Goal: Task Accomplishment & Management: Manage account settings

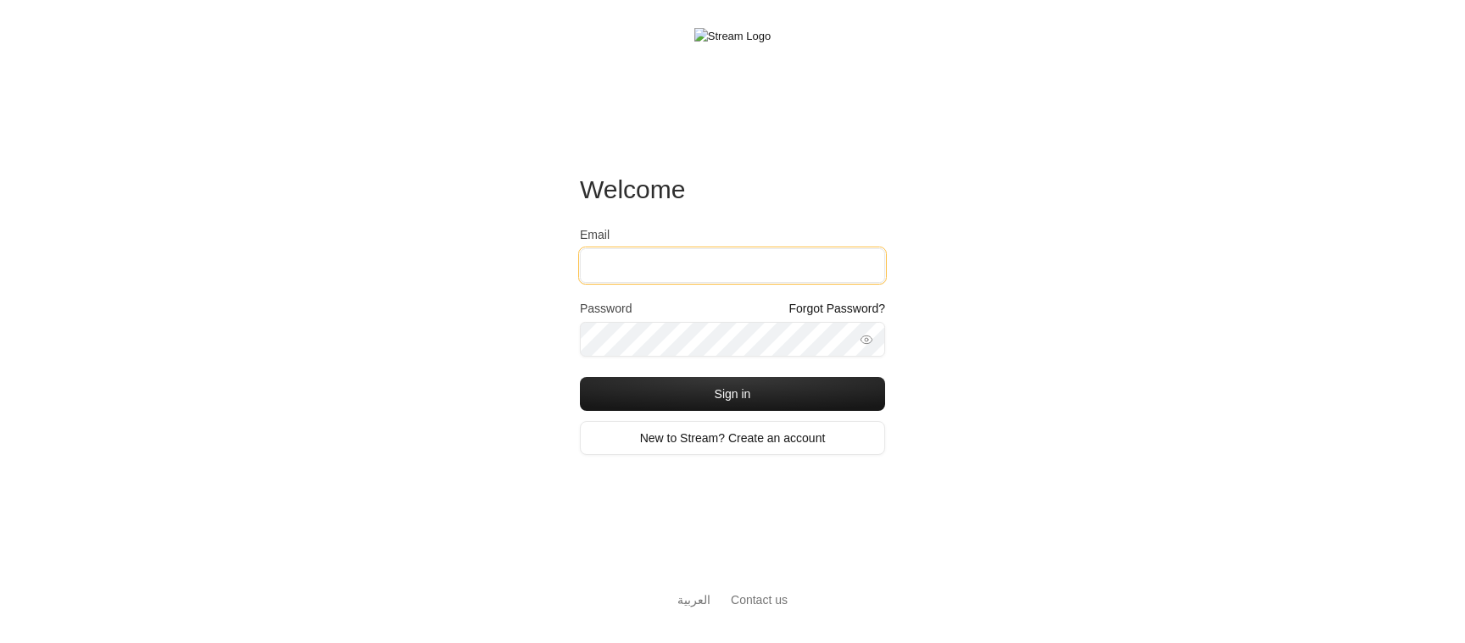
click at [715, 267] on input "Email" at bounding box center [732, 265] width 305 height 35
type input "[EMAIL_ADDRESS][DOMAIN_NAME]"
click at [580, 377] on button "Sign in" at bounding box center [732, 394] width 305 height 34
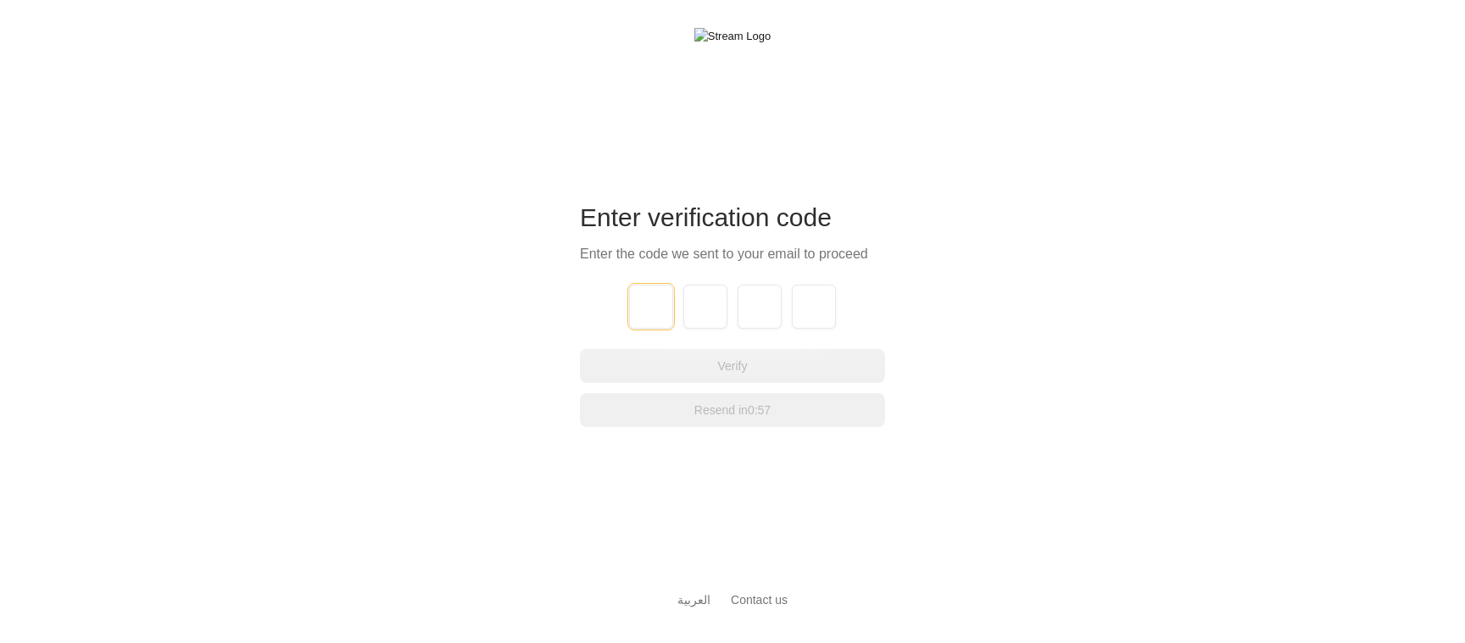
type input "1"
type input "2"
type input "3"
type input "4"
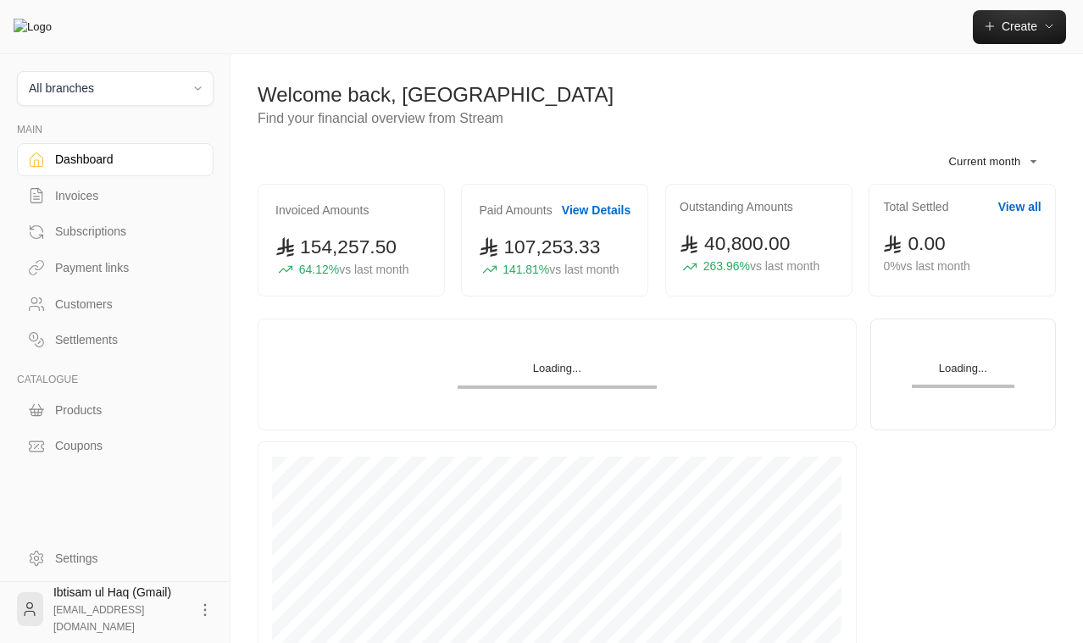
click at [84, 198] on div "Invoices" at bounding box center [123, 195] width 137 height 17
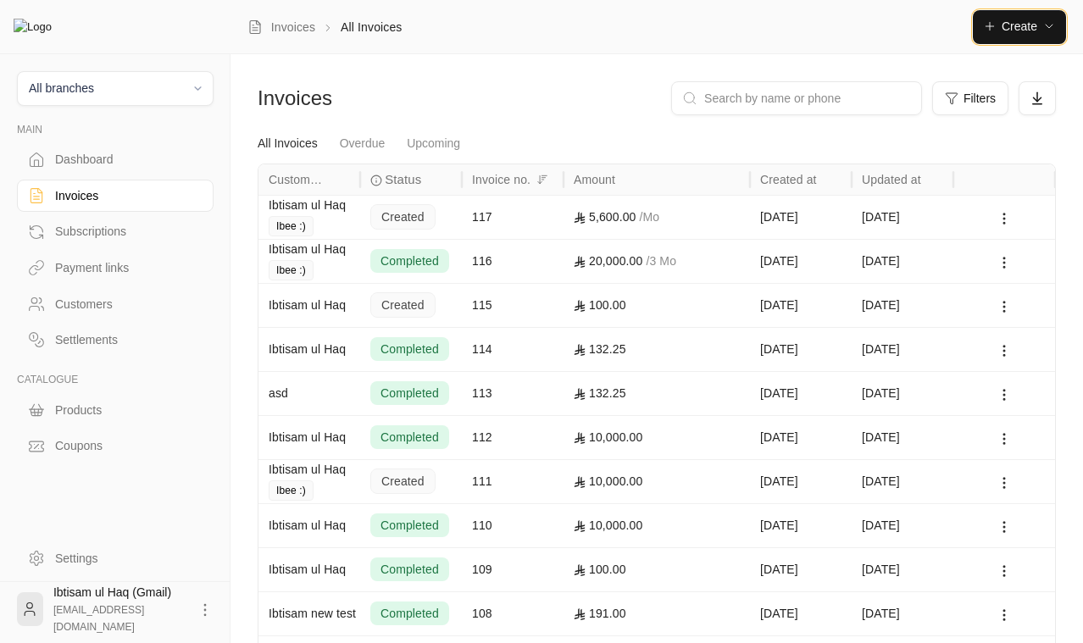
click at [1009, 29] on span "Create" at bounding box center [1020, 26] width 36 height 14
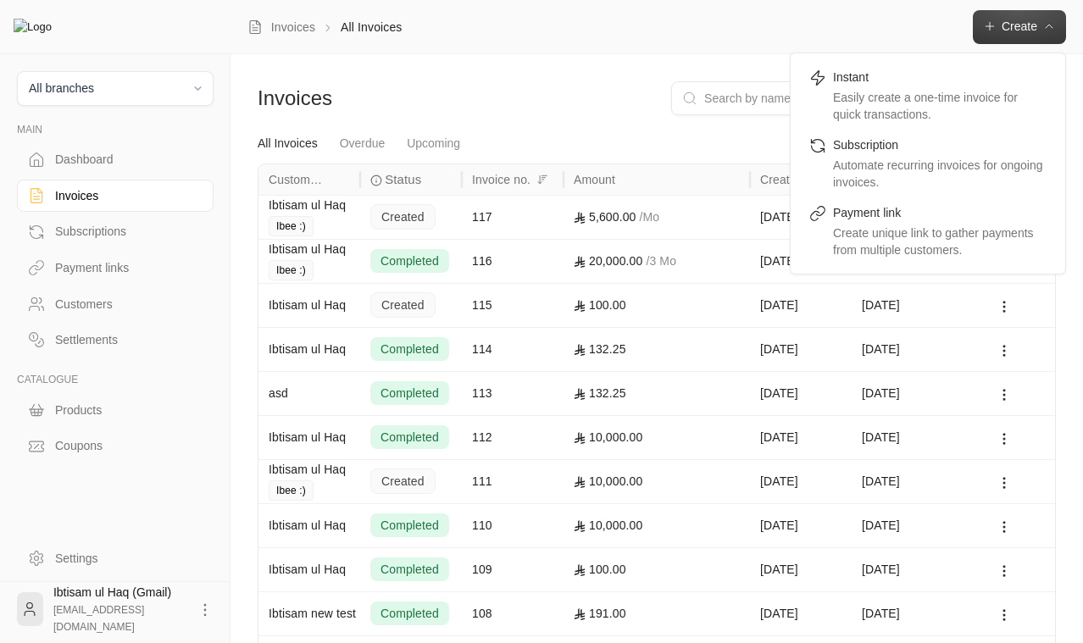
click at [607, 220] on div "5,600.00 / Mo" at bounding box center [657, 217] width 166 height 43
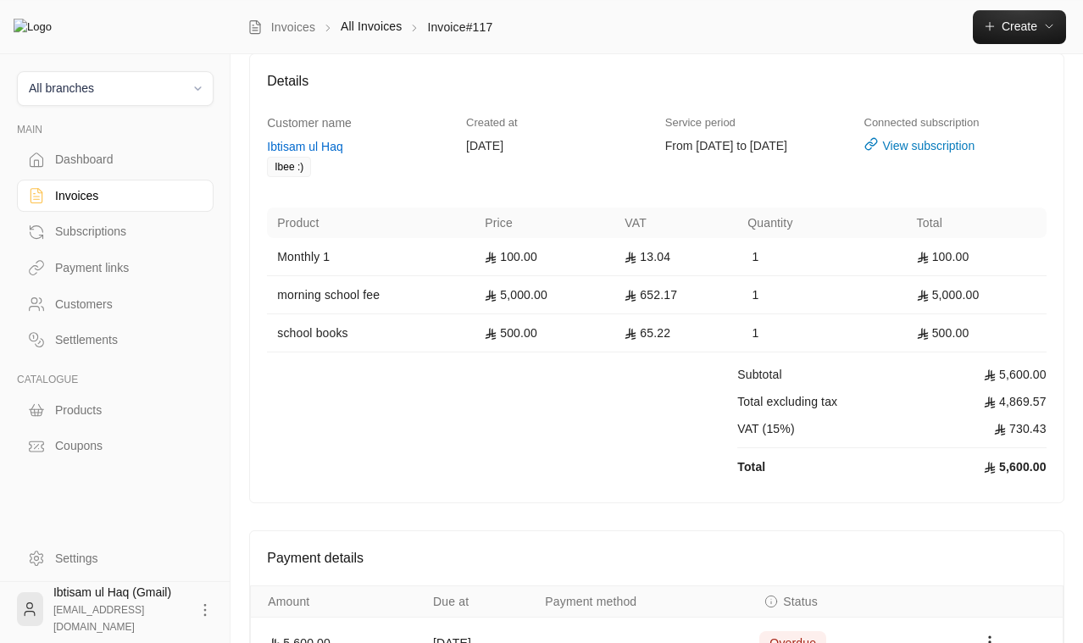
scroll to position [201, 0]
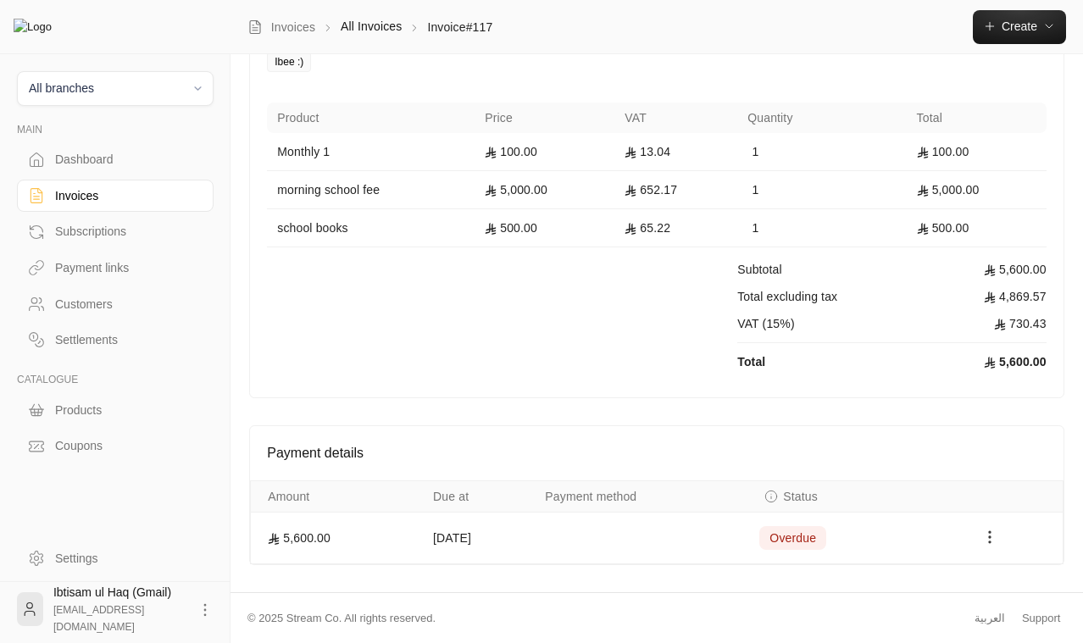
click at [995, 541] on icon "Payments" at bounding box center [990, 537] width 17 height 17
click at [838, 545] on div at bounding box center [541, 321] width 1083 height 643
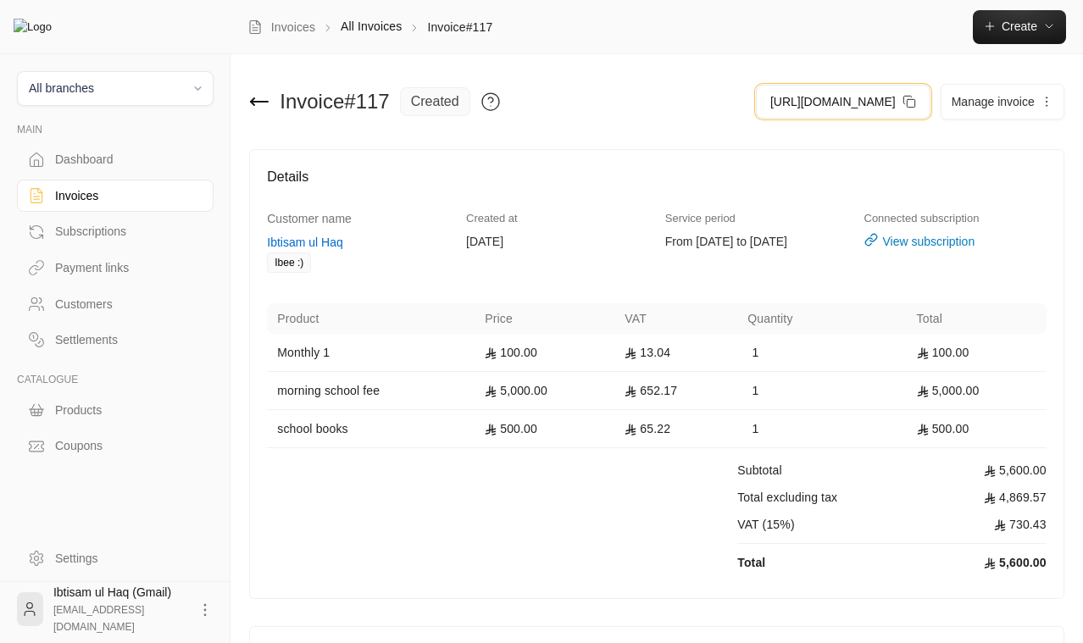
click at [848, 108] on span "https://streampay.sa/ss/K4hvY" at bounding box center [832, 102] width 125 height 18
click at [67, 192] on div "Invoices" at bounding box center [123, 195] width 137 height 17
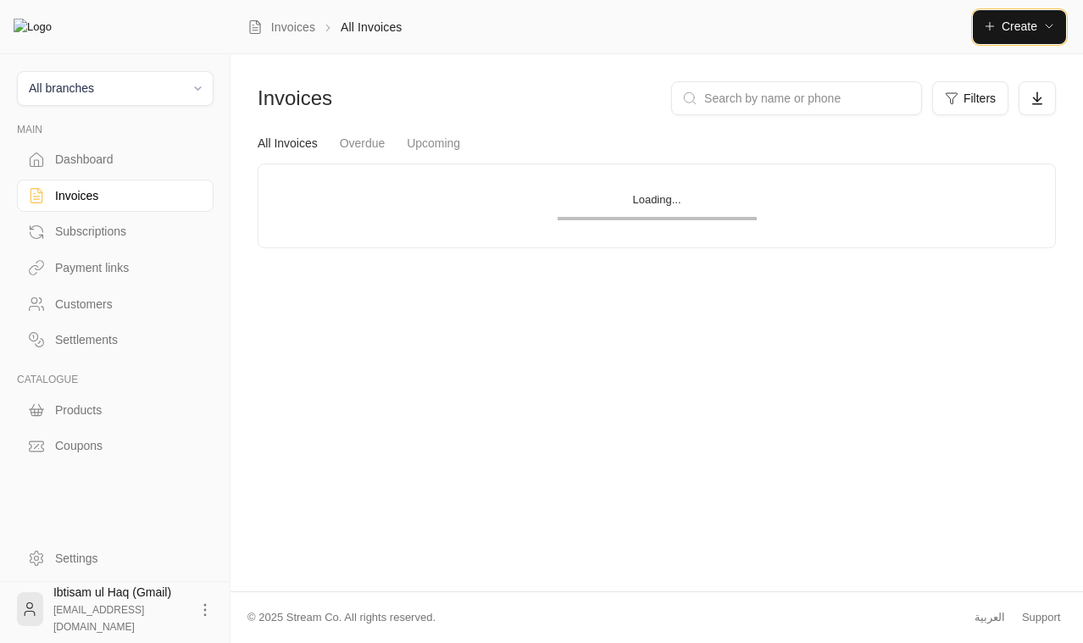
click at [1038, 32] on span "Create" at bounding box center [1019, 26] width 73 height 14
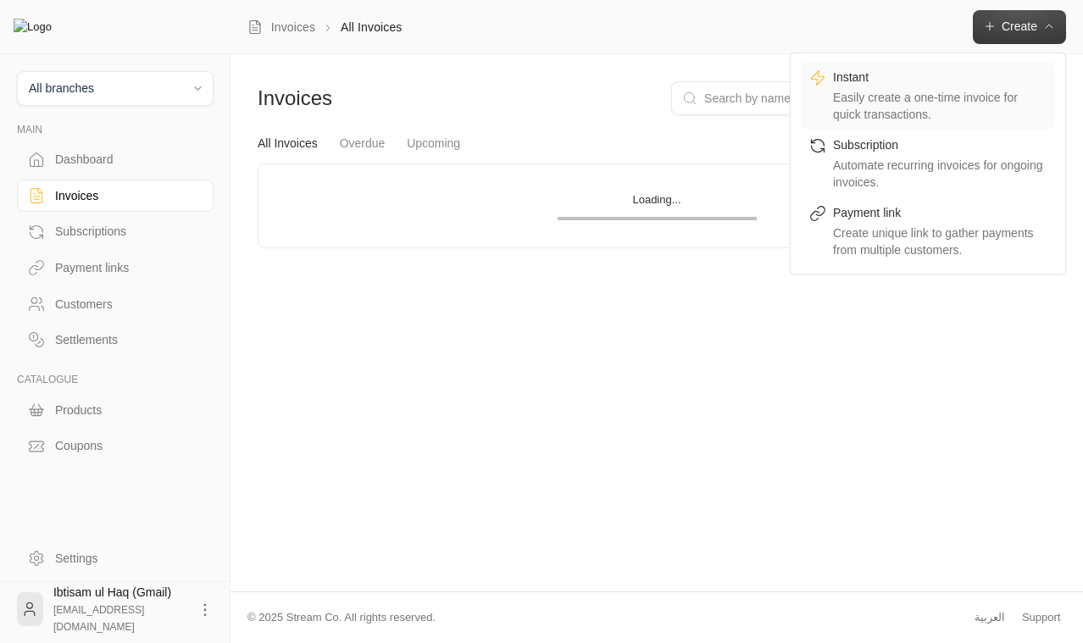
click at [887, 92] on div "Easily create a one-time invoice for quick transactions." at bounding box center [940, 106] width 214 height 34
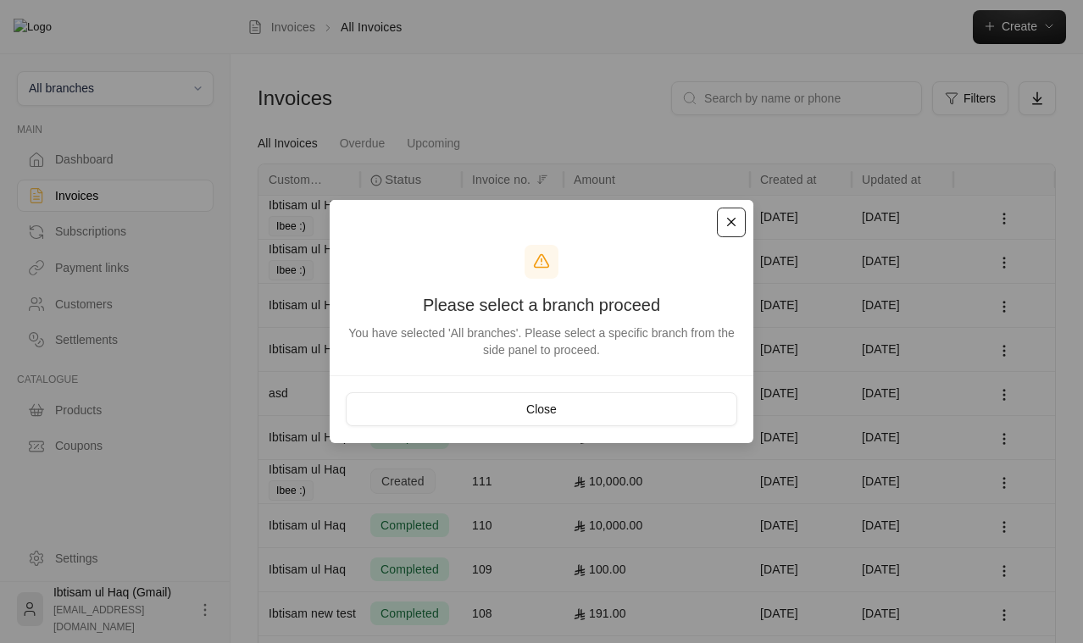
click at [729, 221] on button "Close" at bounding box center [732, 223] width 30 height 30
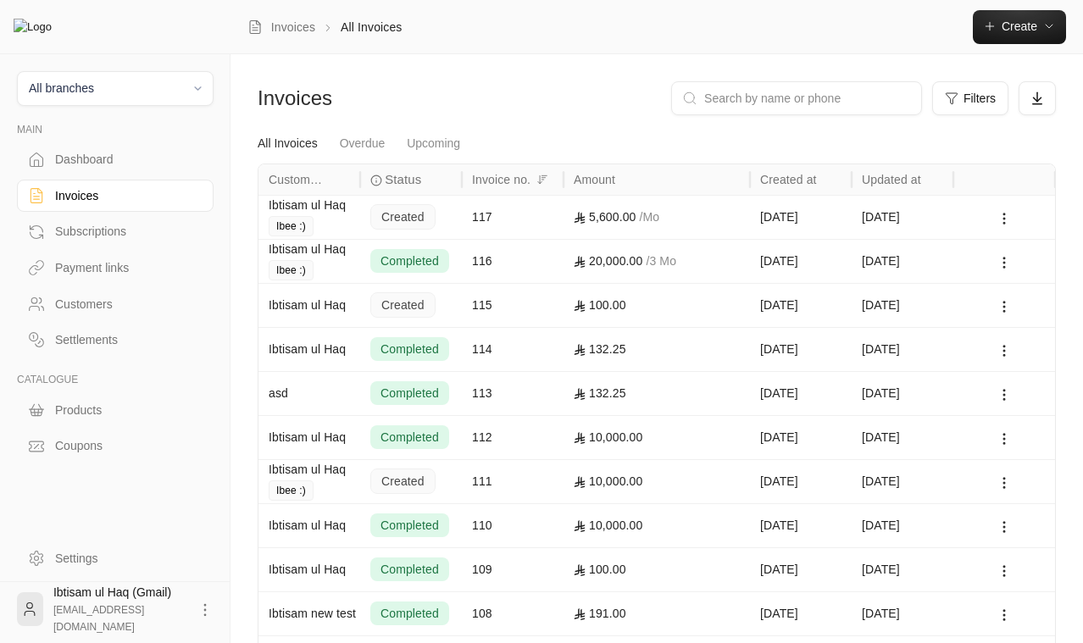
click at [125, 83] on span "All branches" at bounding box center [115, 88] width 175 height 19
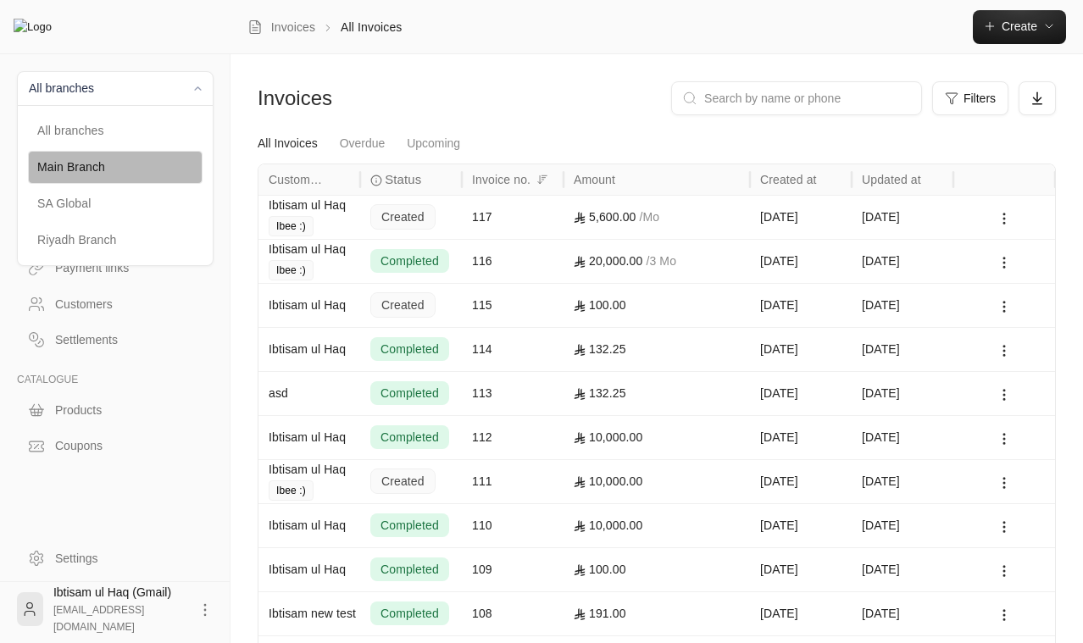
click at [119, 175] on li "Main Branch" at bounding box center [115, 167] width 175 height 33
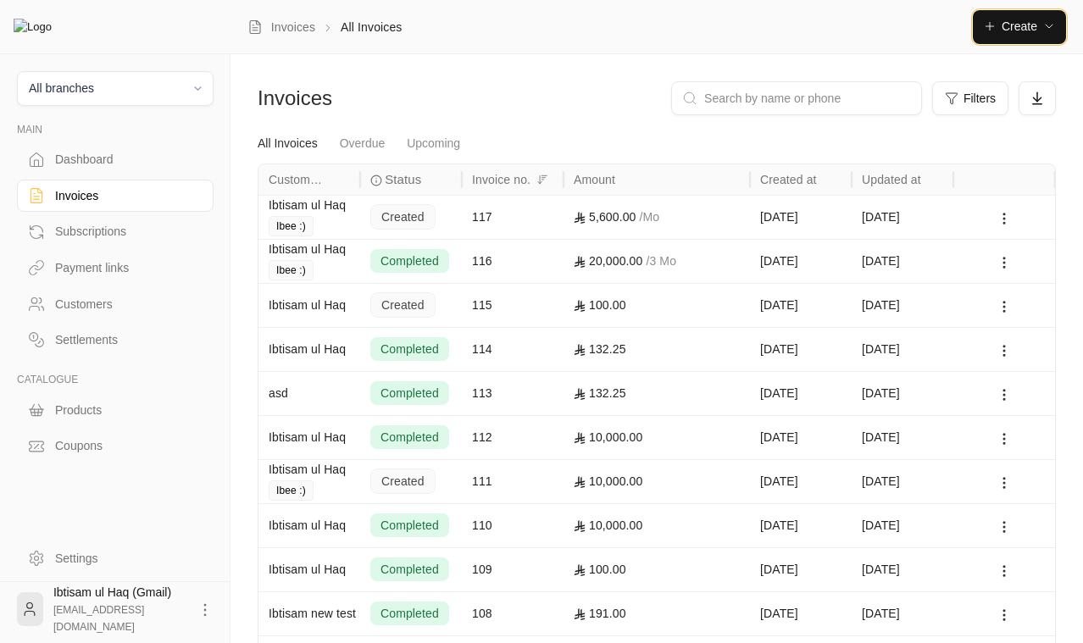
click at [1001, 31] on span "Create" at bounding box center [1019, 26] width 73 height 14
click at [1019, 19] on button "Create" at bounding box center [1019, 27] width 93 height 34
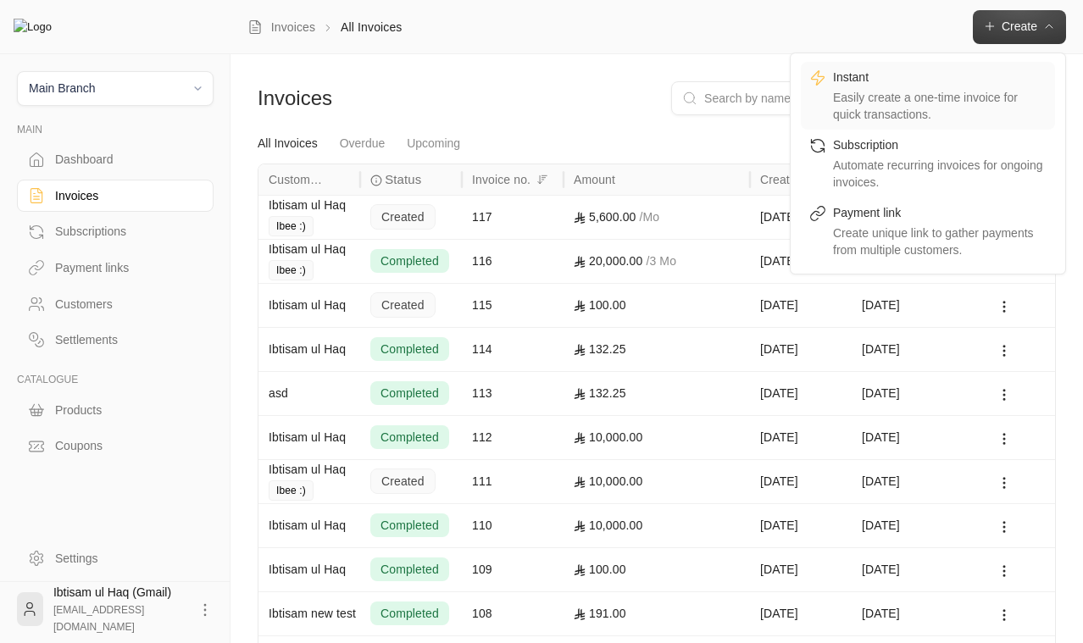
click at [965, 75] on div "Instant" at bounding box center [940, 79] width 214 height 20
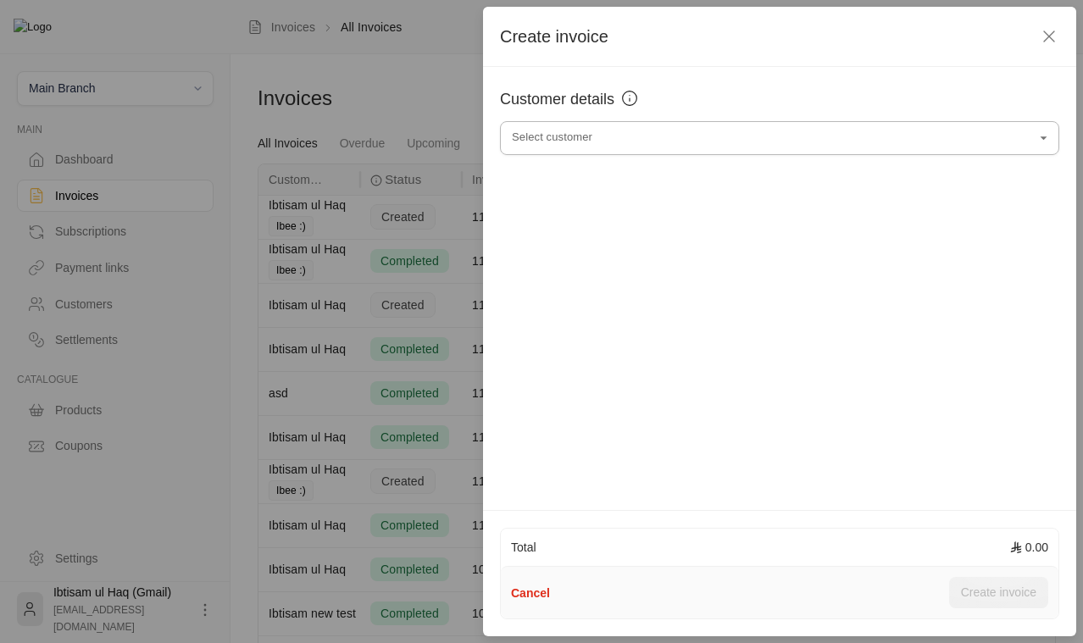
click at [752, 145] on input "Select customer" at bounding box center [779, 139] width 559 height 30
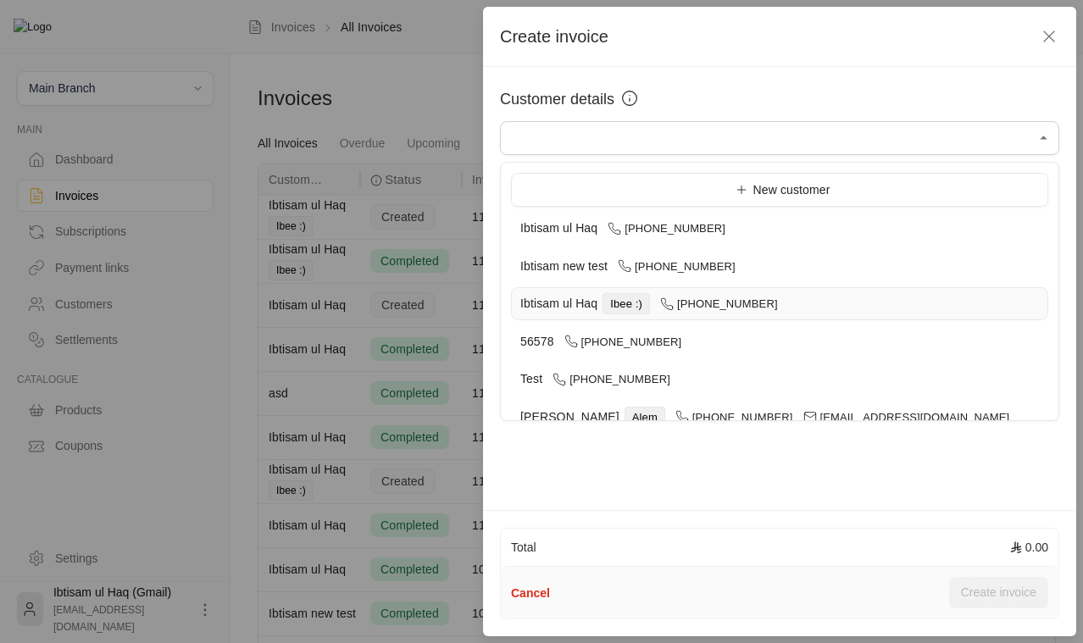
click at [742, 303] on span "+923213211515" at bounding box center [719, 304] width 118 height 13
type input "**********"
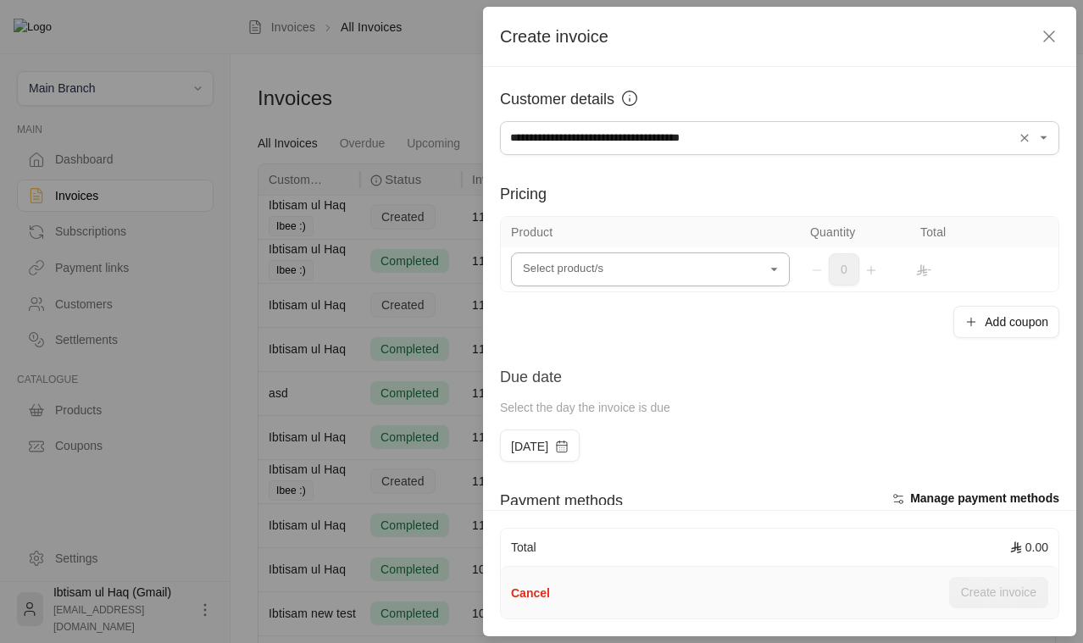
click at [667, 268] on input "Select customer" at bounding box center [650, 270] width 279 height 30
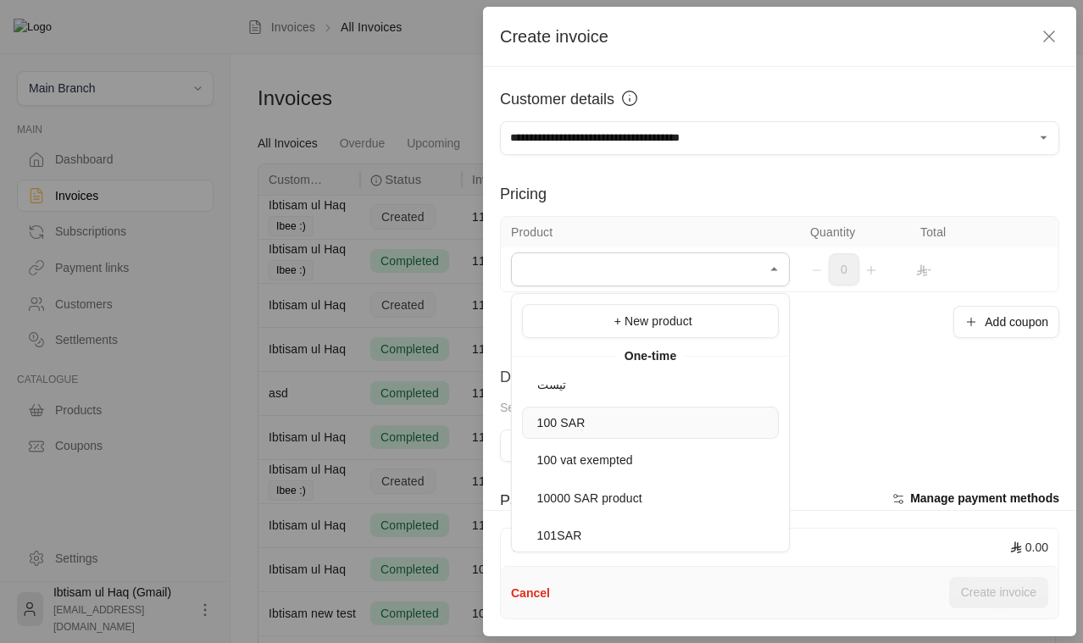
scroll to position [114, 0]
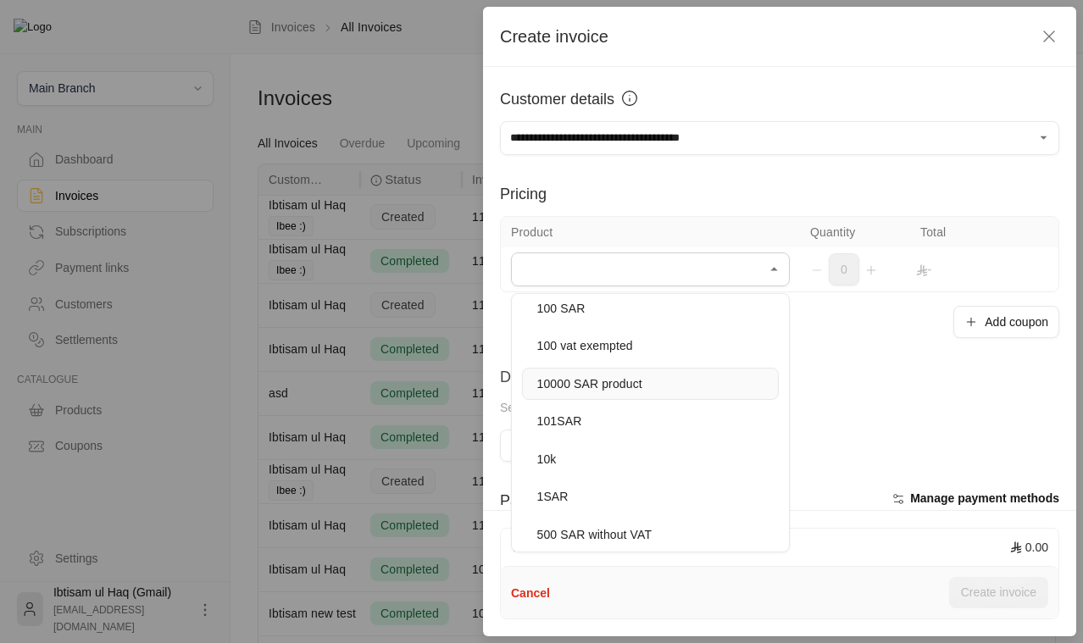
click at [637, 384] on span "10000 SAR product" at bounding box center [589, 384] width 105 height 14
type input "**********"
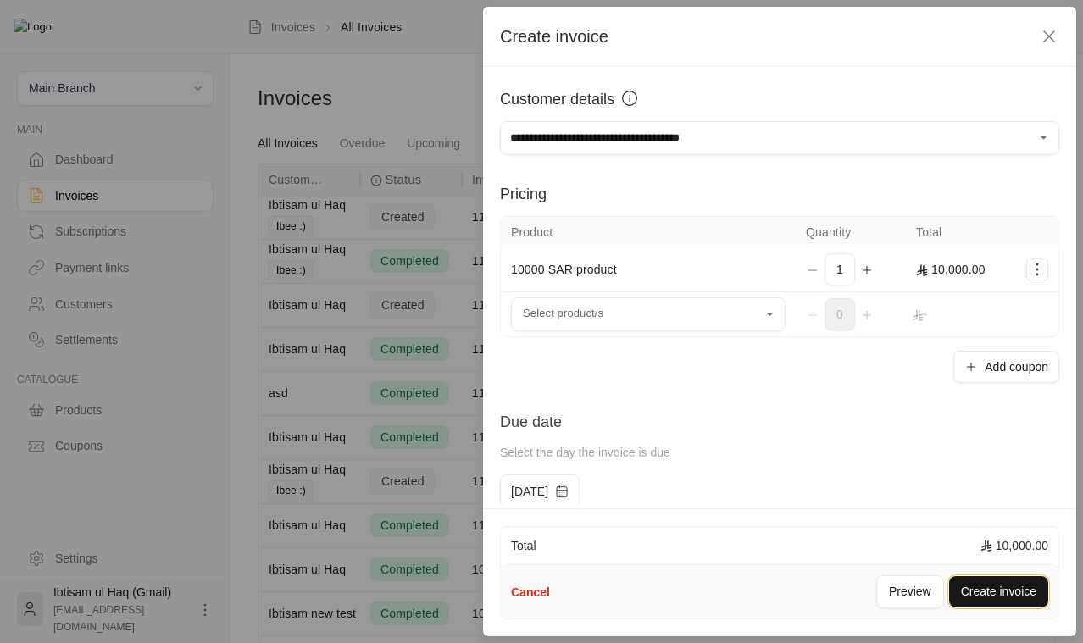
click at [1012, 597] on button "Create invoice" at bounding box center [998, 591] width 99 height 31
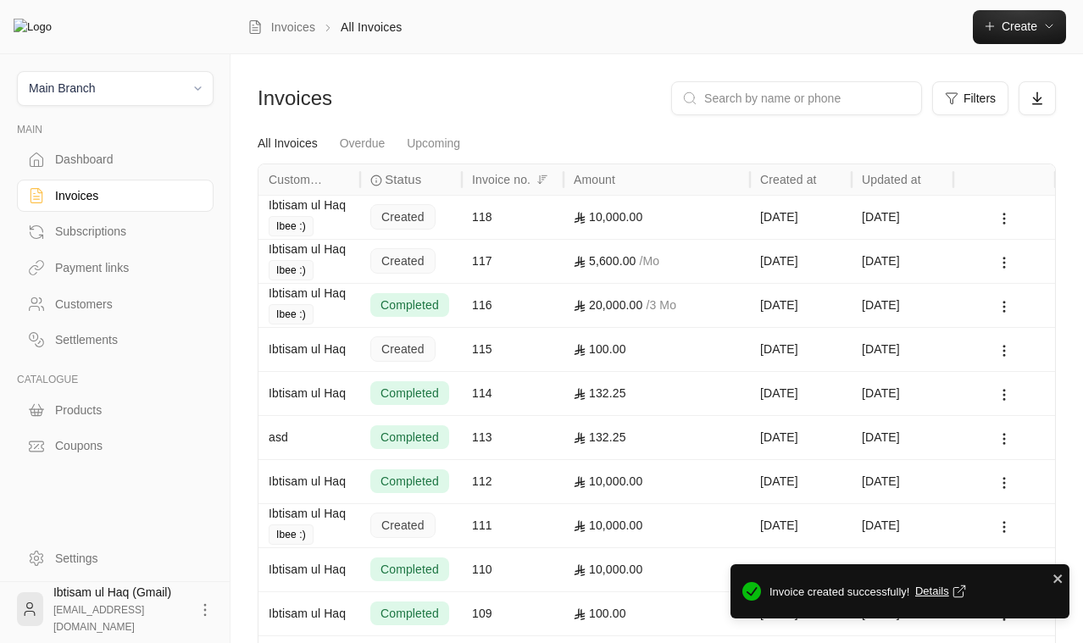
click at [604, 209] on div "10,000.00" at bounding box center [657, 217] width 166 height 43
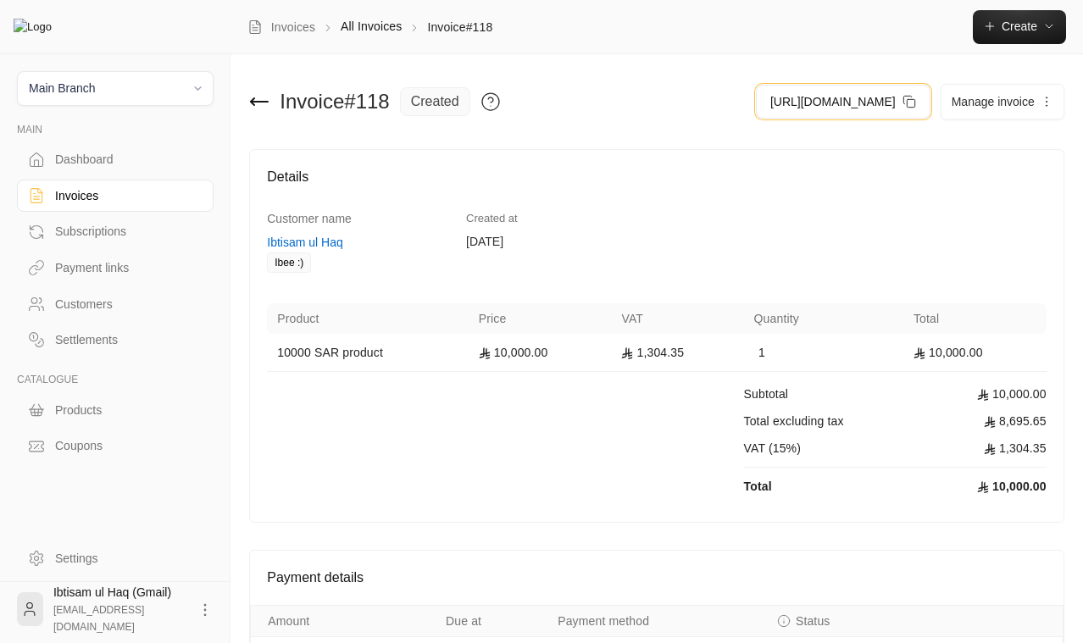
click at [877, 116] on button "[URL][DOMAIN_NAME]" at bounding box center [843, 102] width 175 height 34
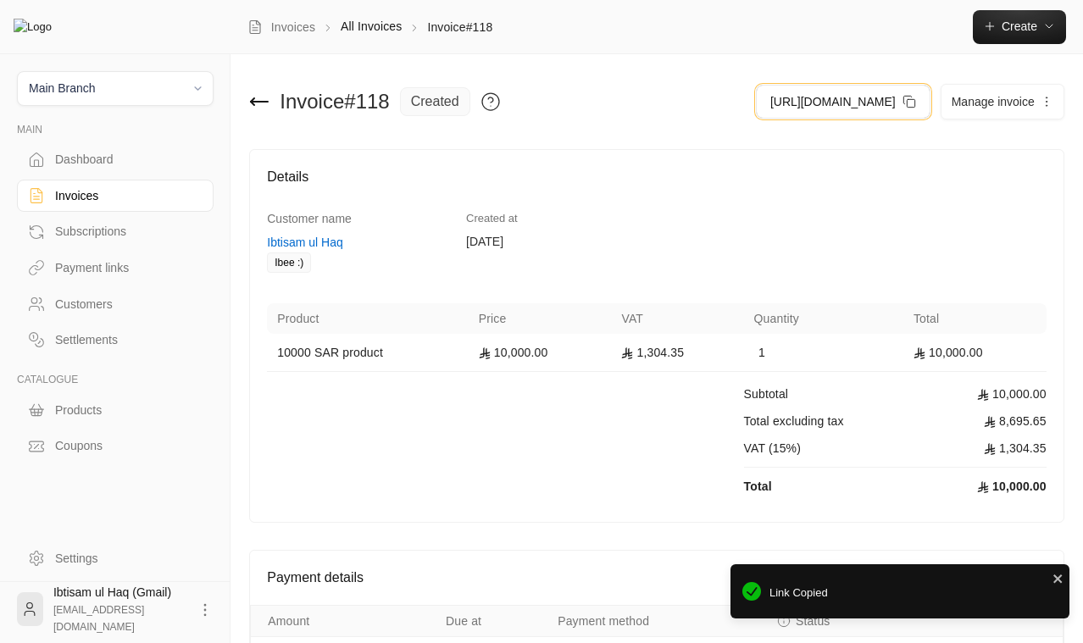
scroll to position [126, 0]
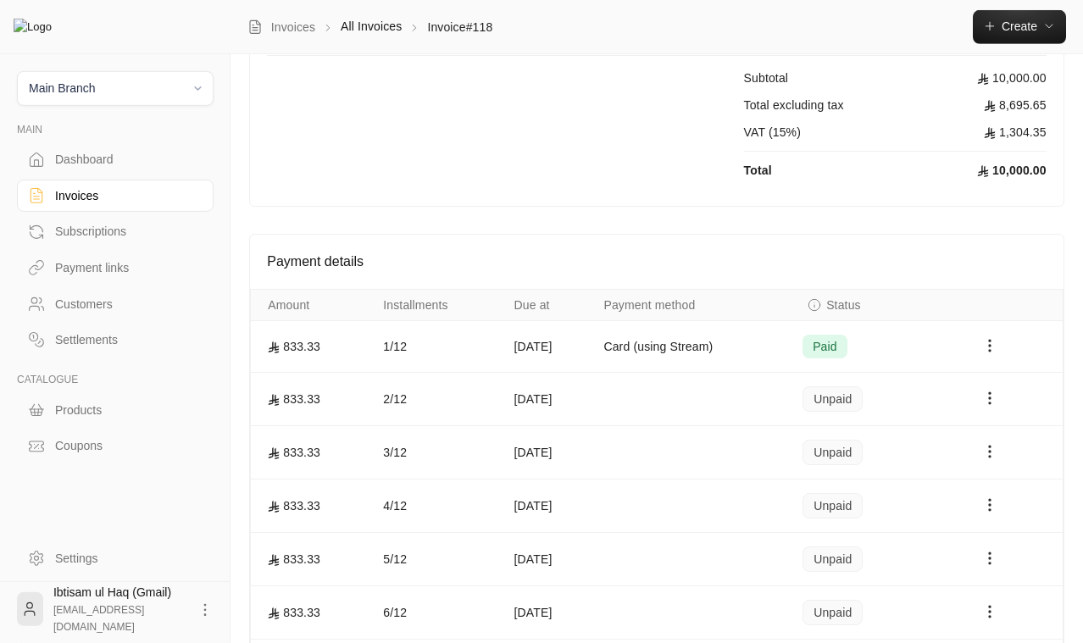
scroll to position [338, 0]
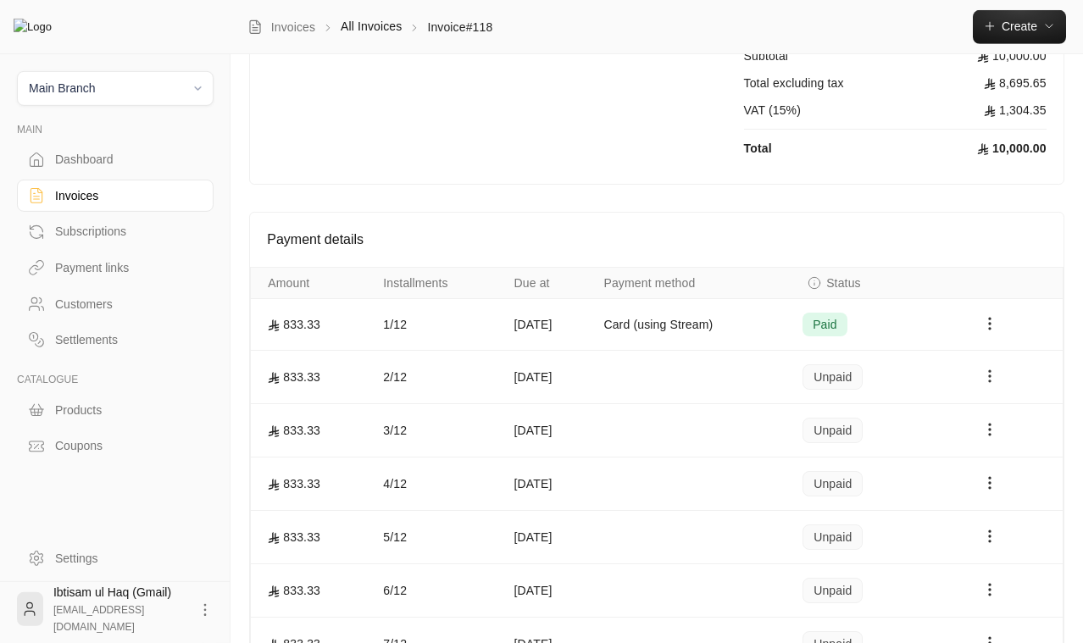
click at [987, 375] on icon "Payments" at bounding box center [990, 376] width 17 height 17
click at [1014, 424] on li "Mark as paid" at bounding box center [1022, 420] width 81 height 31
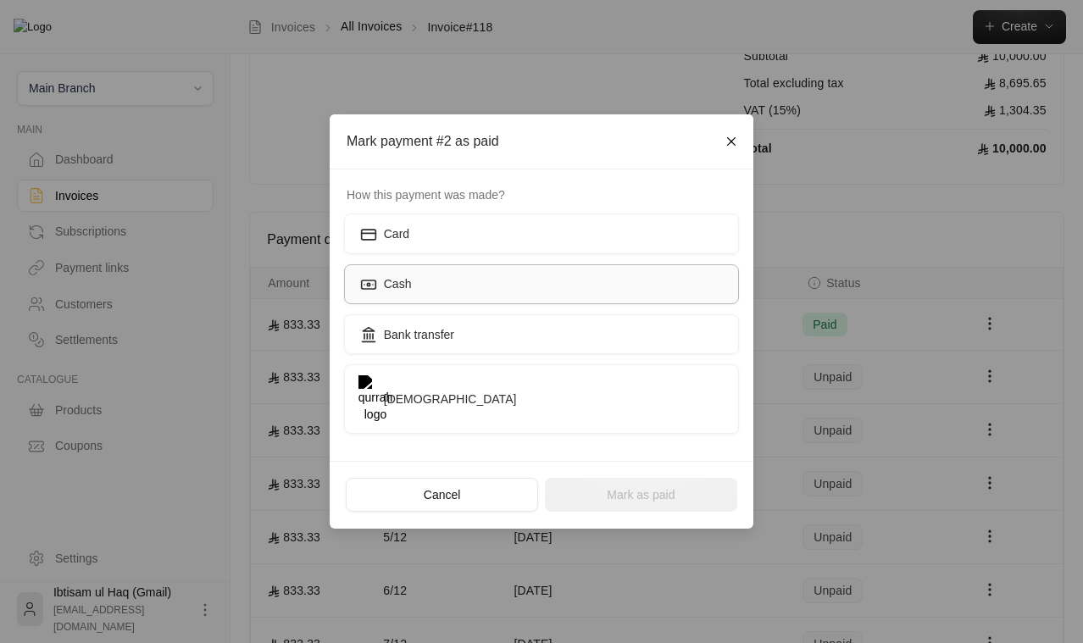
click at [414, 288] on label "Cash" at bounding box center [542, 284] width 396 height 40
click at [618, 461] on div "Cancel Mark as paid" at bounding box center [542, 495] width 424 height 68
click at [618, 478] on button "Mark as paid" at bounding box center [641, 495] width 192 height 34
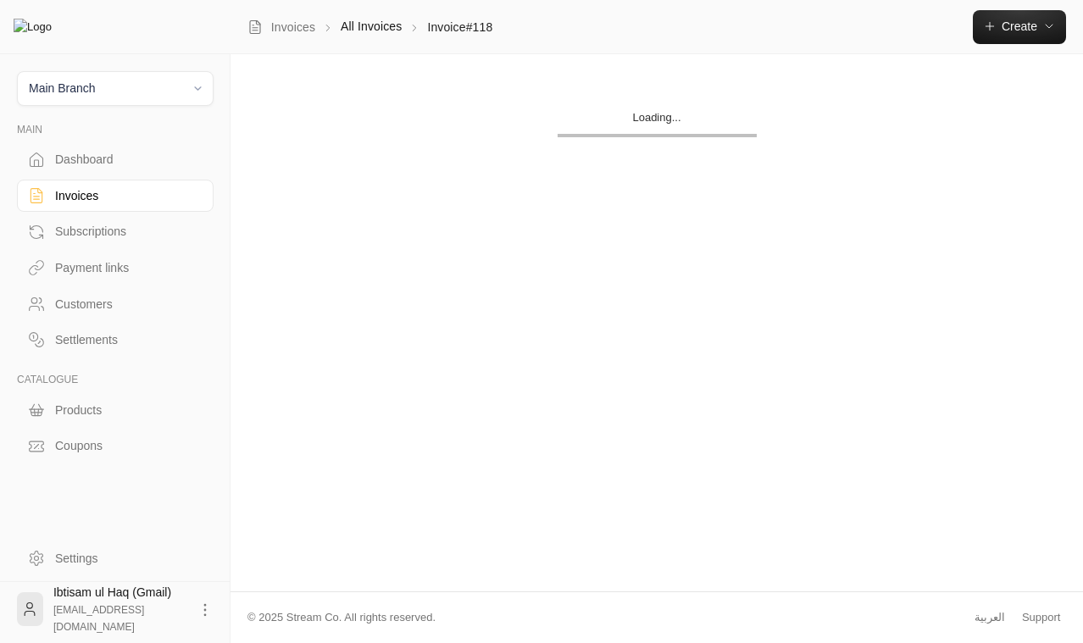
scroll to position [0, 0]
